Goal: Find specific page/section: Find specific page/section

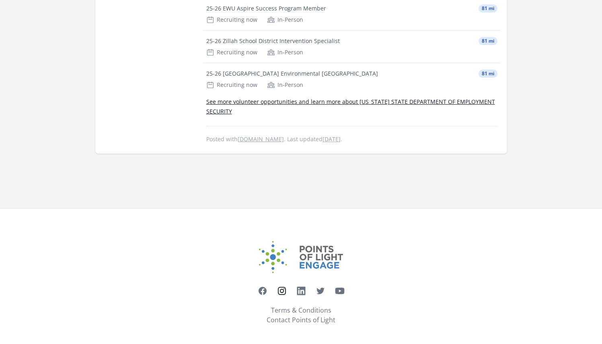
scroll to position [422, 0]
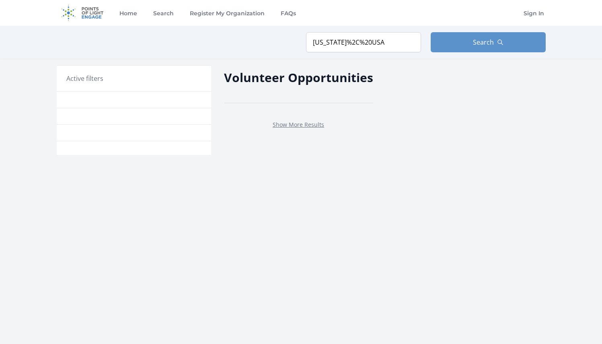
type input "[US_STATE], [GEOGRAPHIC_DATA]"
